Goal: Information Seeking & Learning: Check status

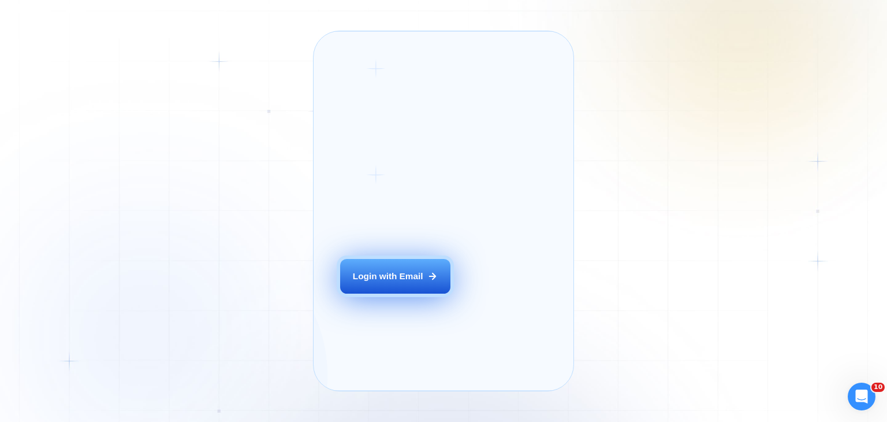
click at [398, 282] on div "Login with Email" at bounding box center [388, 276] width 70 height 12
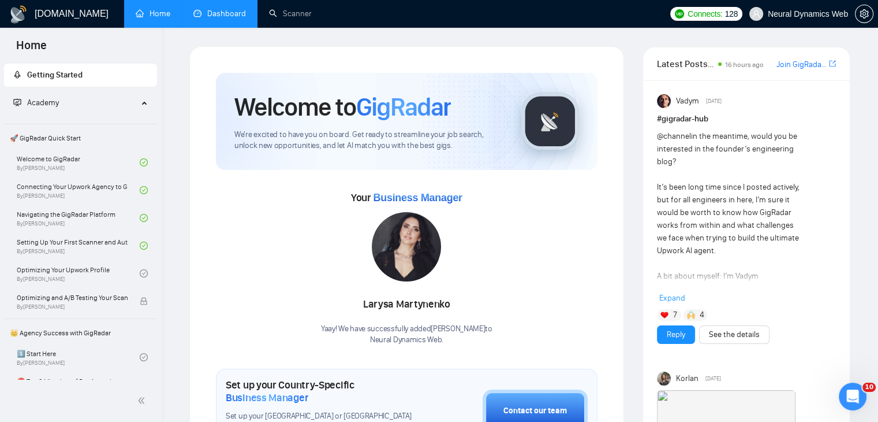
click at [225, 12] on link "Dashboard" at bounding box center [219, 14] width 53 height 10
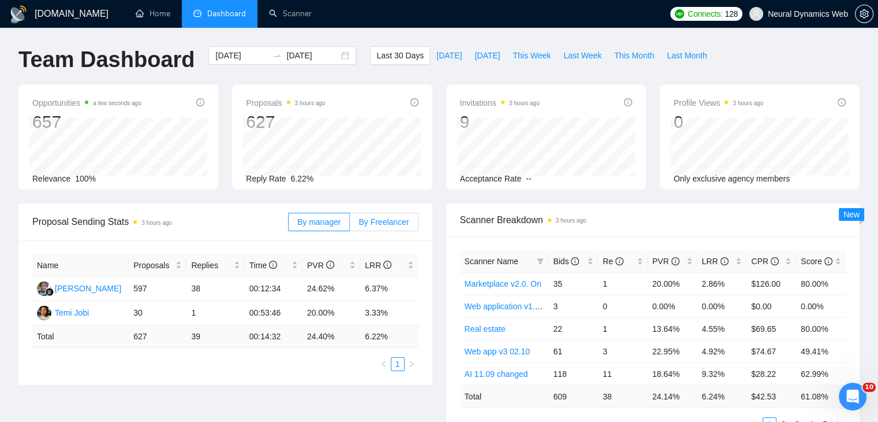
click at [389, 221] on span "By Freelancer" at bounding box center [384, 221] width 50 height 9
click at [350, 225] on input "By Freelancer" at bounding box center [350, 225] width 0 height 0
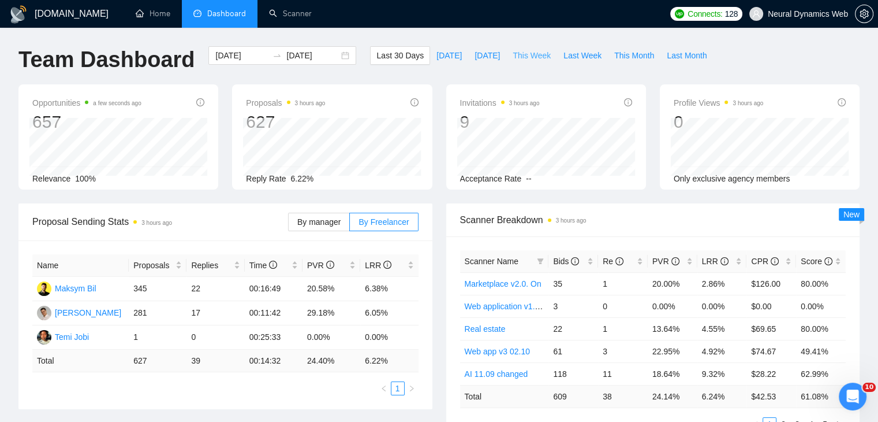
click at [529, 59] on span "This Week" at bounding box center [532, 55] width 38 height 13
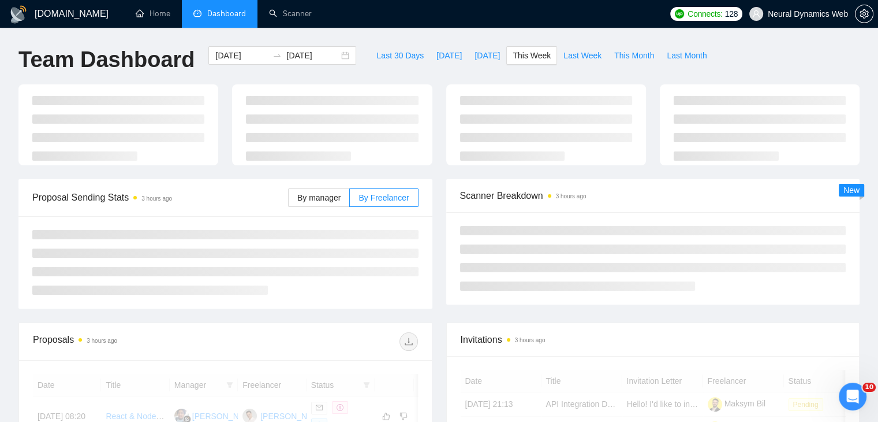
type input "[DATE]"
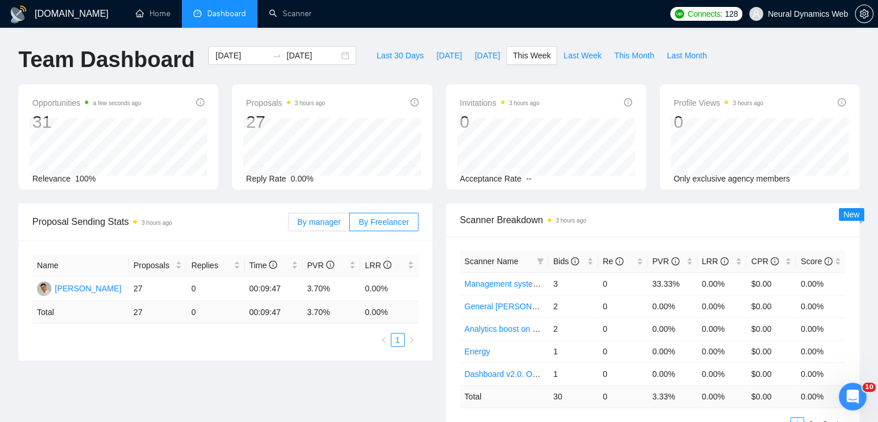
click at [328, 218] on span "By manager" at bounding box center [318, 221] width 43 height 9
click at [289, 225] on input "By manager" at bounding box center [289, 225] width 0 height 0
click at [564, 54] on span "Last Week" at bounding box center [583, 55] width 38 height 13
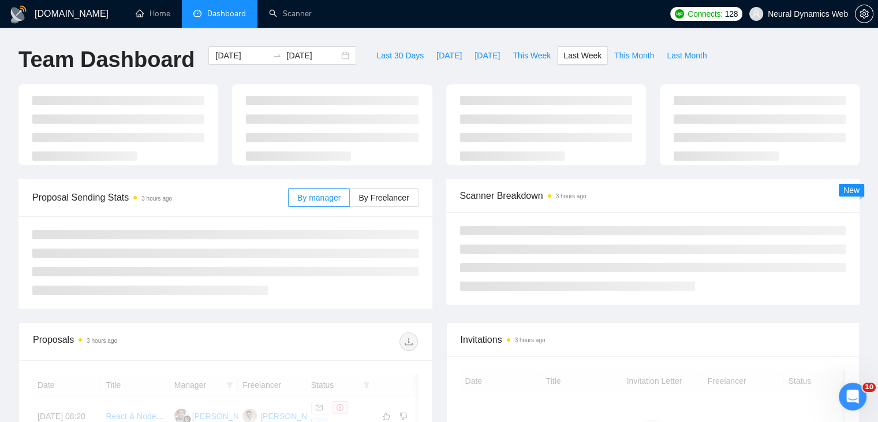
type input "[DATE]"
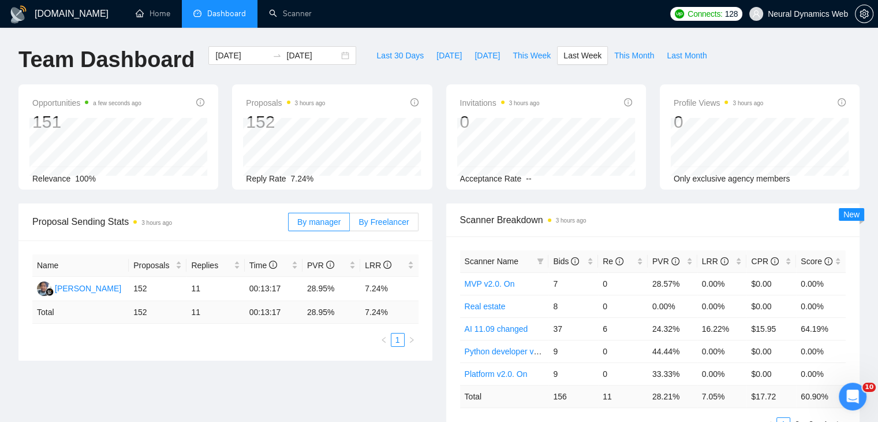
click at [394, 221] on span "By Freelancer" at bounding box center [384, 221] width 50 height 9
click at [350, 225] on input "By Freelancer" at bounding box center [350, 225] width 0 height 0
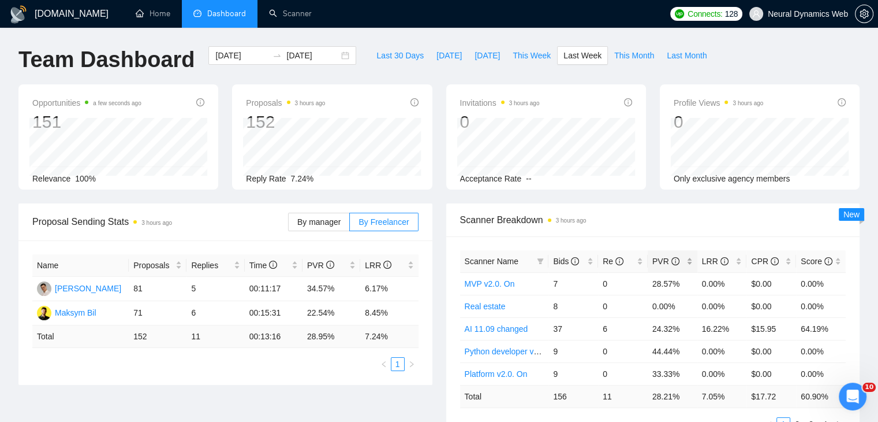
click at [684, 258] on span "PVR" at bounding box center [669, 261] width 32 height 13
click at [687, 257] on div "PVR" at bounding box center [673, 261] width 40 height 13
click at [736, 259] on div "LRR" at bounding box center [722, 261] width 40 height 13
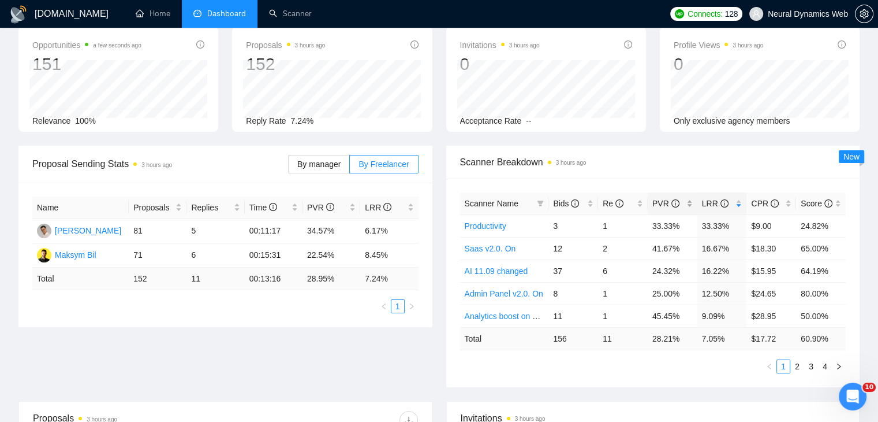
click at [685, 202] on div "PVR" at bounding box center [673, 203] width 40 height 13
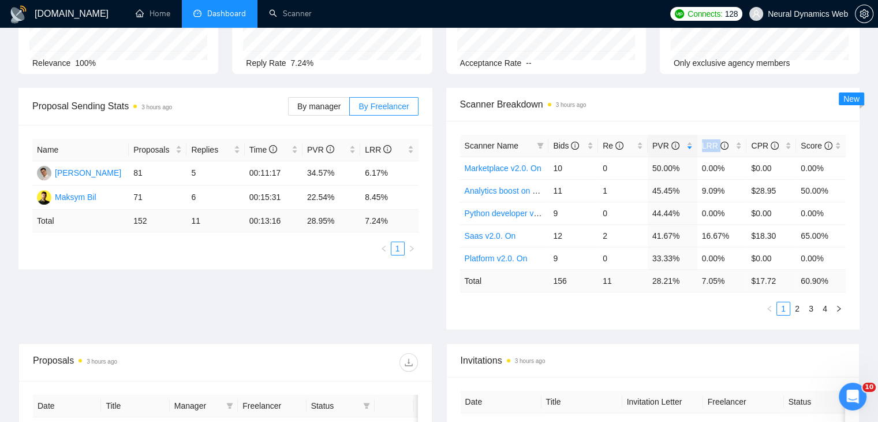
scroll to position [0, 0]
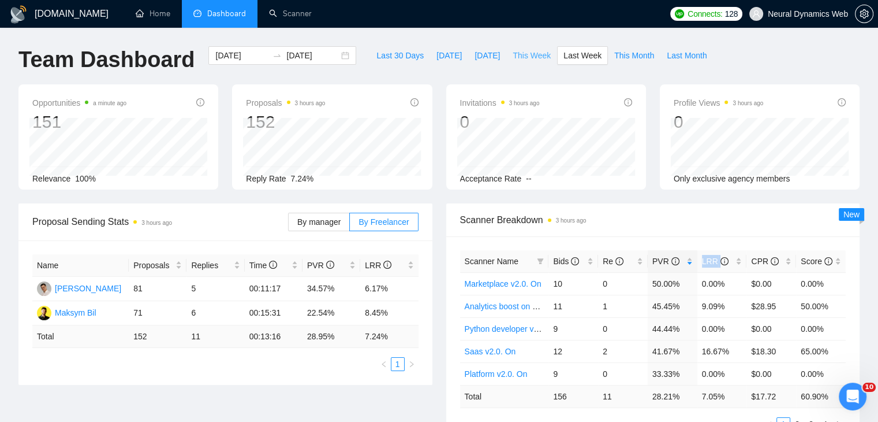
click at [532, 53] on span "This Week" at bounding box center [532, 55] width 38 height 13
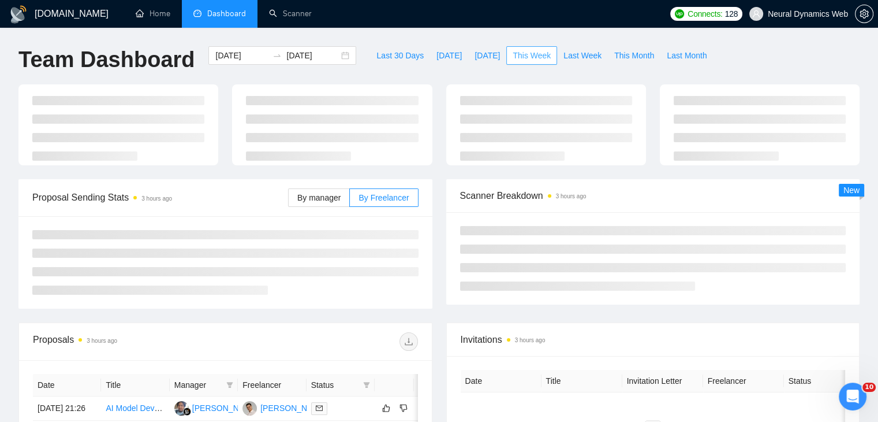
type input "[DATE]"
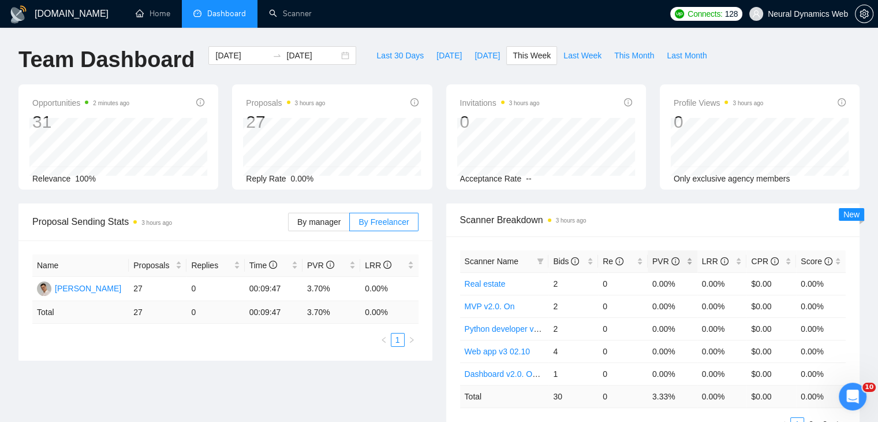
click at [691, 255] on div "PVR" at bounding box center [673, 261] width 40 height 13
click at [825, 261] on icon "info-circle" at bounding box center [829, 261] width 8 height 8
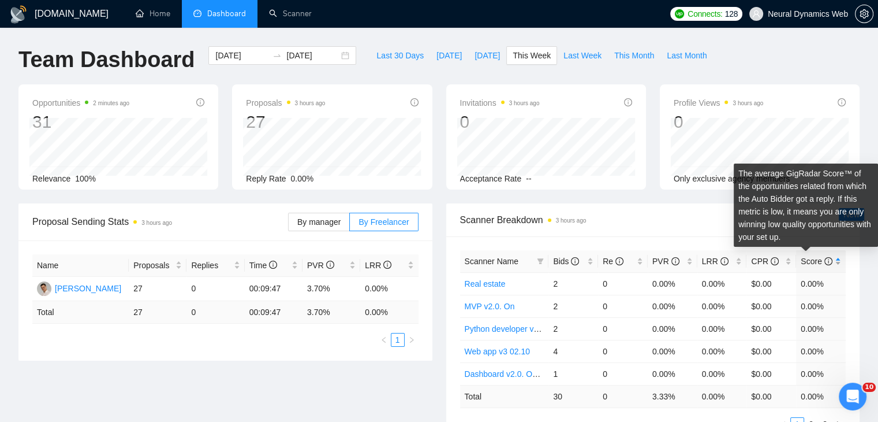
click at [825, 261] on icon "info-circle" at bounding box center [829, 261] width 8 height 8
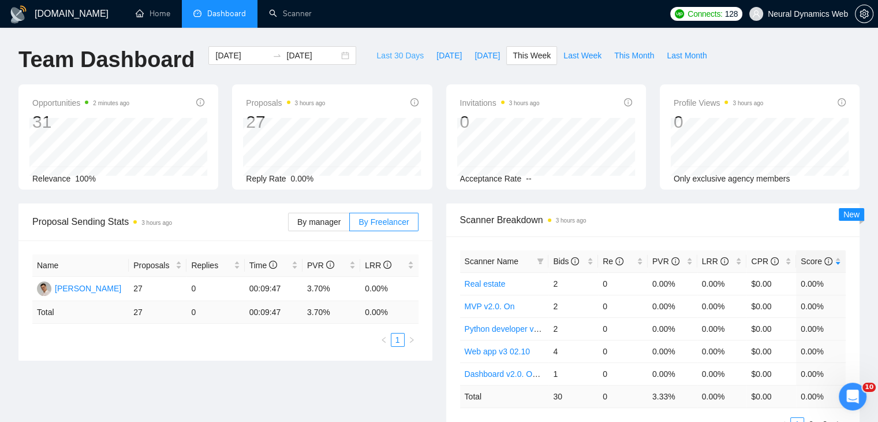
click at [405, 58] on span "Last 30 Days" at bounding box center [400, 55] width 47 height 13
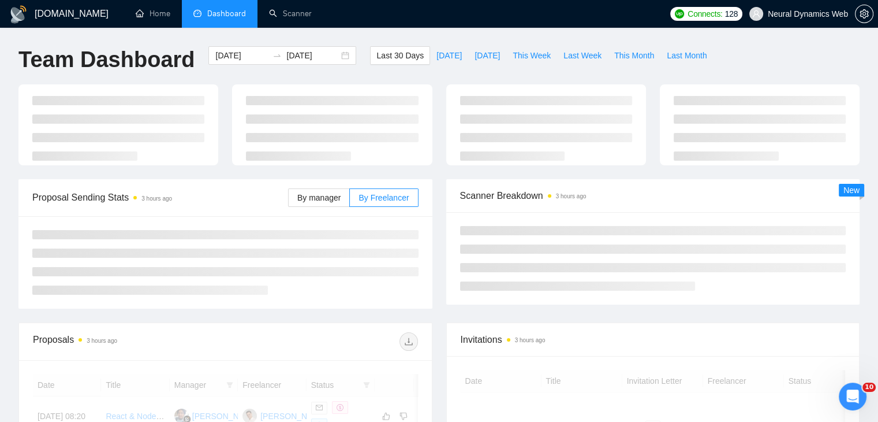
type input "[DATE]"
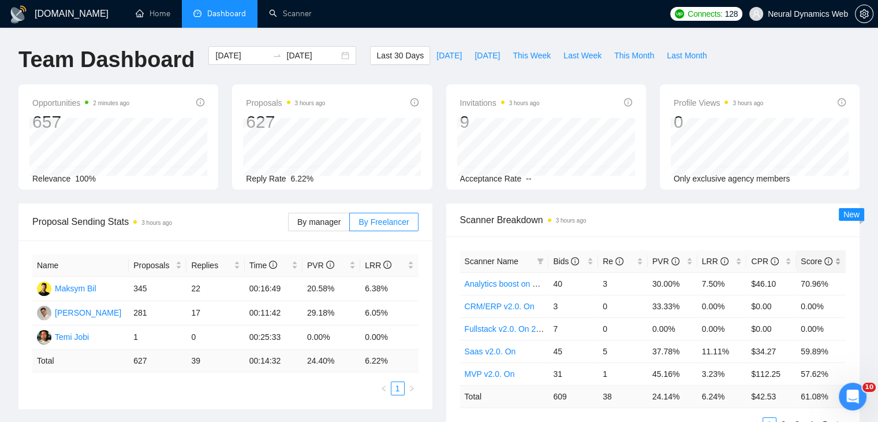
click at [834, 259] on div "Score" at bounding box center [821, 261] width 40 height 13
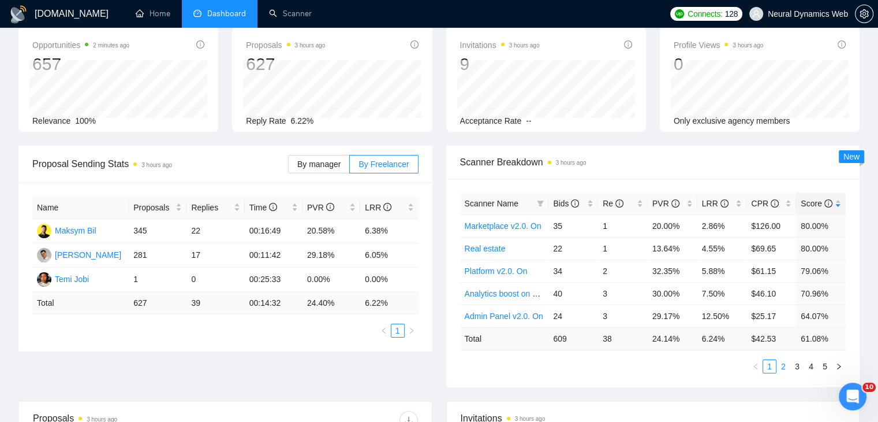
click at [782, 363] on link "2" at bounding box center [783, 366] width 13 height 13
click at [763, 359] on li "1" at bounding box center [770, 366] width 14 height 14
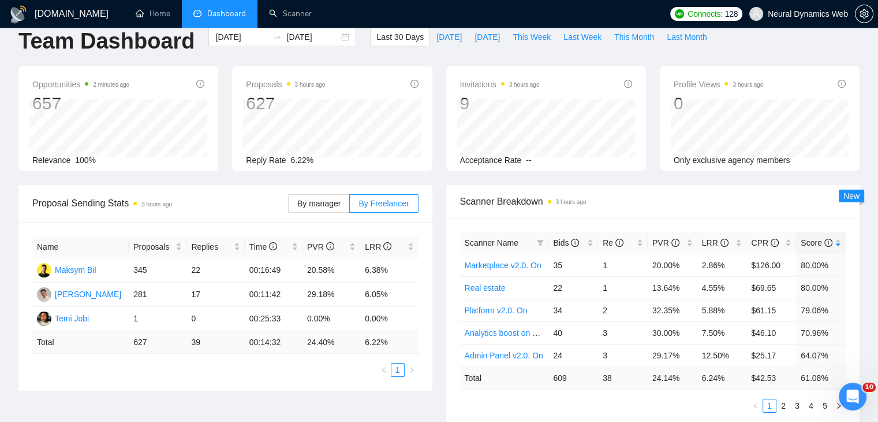
scroll to position [0, 0]
